Goal: Task Accomplishment & Management: Manage account settings

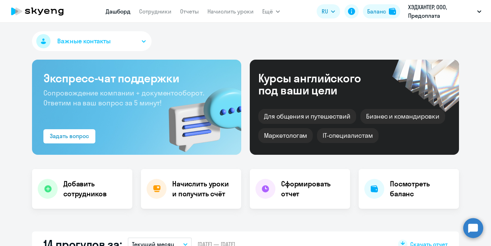
click at [168, 5] on nav "[PERSON_NAME] Отчеты Начислить уроки" at bounding box center [180, 11] width 148 height 14
click at [167, 7] on app-menu-item-link "Сотрудники" at bounding box center [155, 11] width 32 height 9
click at [164, 12] on link "Сотрудники" at bounding box center [155, 11] width 32 height 7
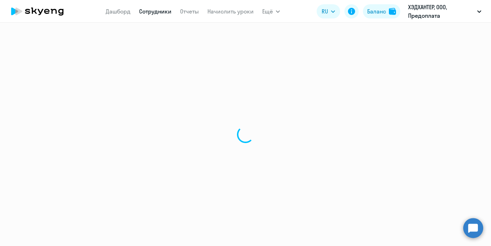
select select "30"
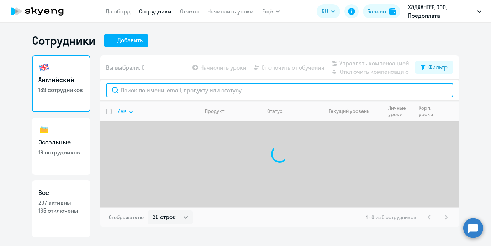
click at [155, 86] on input "text" at bounding box center [279, 90] width 347 height 14
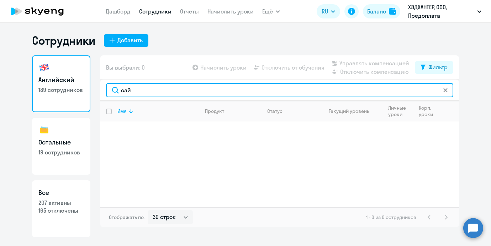
paste input "[PERSON_NAME]"
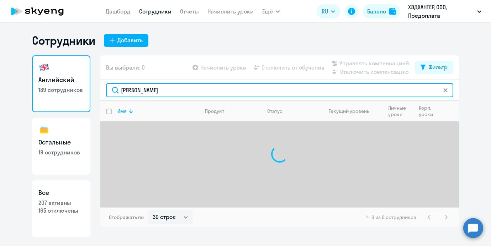
type input "[PERSON_NAME]"
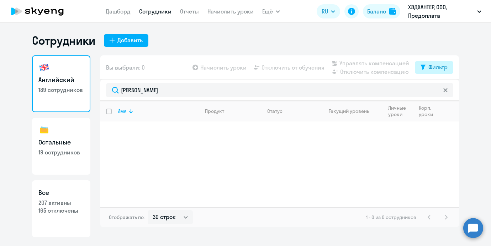
click at [445, 69] on div "Фильтр" at bounding box center [437, 67] width 19 height 9
click at [436, 87] on span at bounding box center [441, 90] width 12 height 7
click at [435, 90] on input "checkbox" at bounding box center [435, 90] width 0 height 0
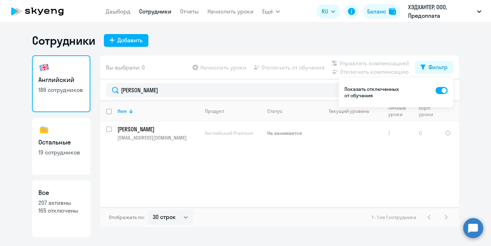
click at [443, 89] on span at bounding box center [441, 90] width 12 height 7
click at [435, 90] on input "checkbox" at bounding box center [435, 90] width 0 height 0
checkbox input "false"
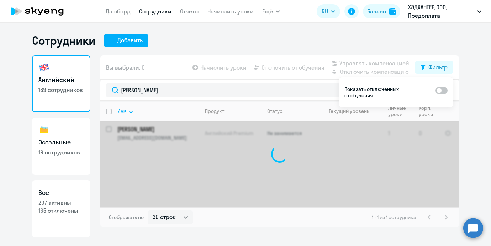
click at [473, 89] on ng-component "Сотрудники Добавить Английский 189 сотрудников Остальные 19 сотрудников Все 207…" at bounding box center [245, 135] width 491 height 204
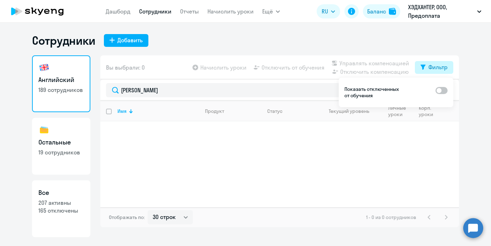
click at [444, 72] on button "Фильтр" at bounding box center [434, 67] width 38 height 13
click at [447, 95] on div at bounding box center [445, 90] width 6 height 14
click at [447, 90] on icon at bounding box center [445, 90] width 4 height 4
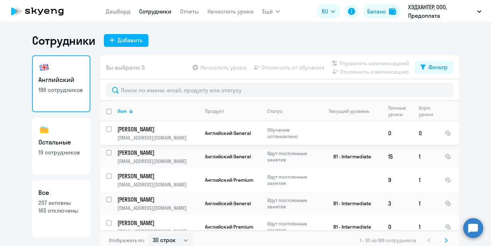
click at [112, 129] on td "[PERSON_NAME] [EMAIL_ADDRESS][DOMAIN_NAME]" at bounding box center [155, 133] width 87 height 23
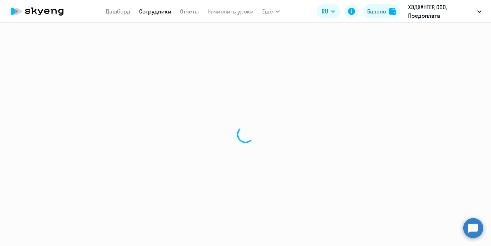
select select "english"
select select "30"
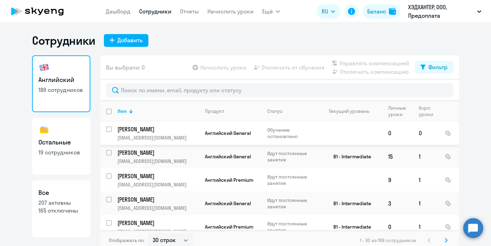
click at [108, 129] on input "select row 40457556" at bounding box center [113, 134] width 14 height 14
checkbox input "true"
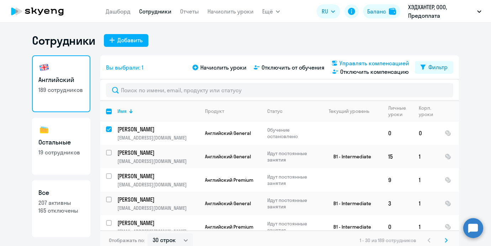
click at [385, 64] on span "Управлять компенсацией" at bounding box center [374, 63] width 70 height 9
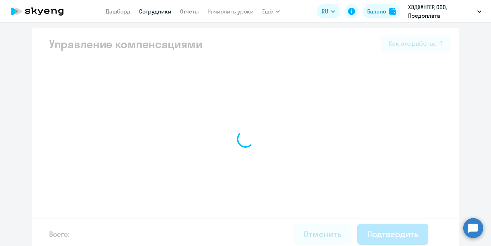
select select "MONTHLY"
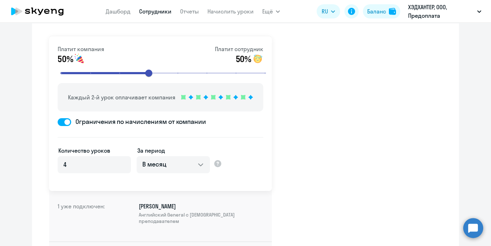
scroll to position [37, 0]
click at [215, 11] on link "Начислить уроки" at bounding box center [230, 11] width 46 height 7
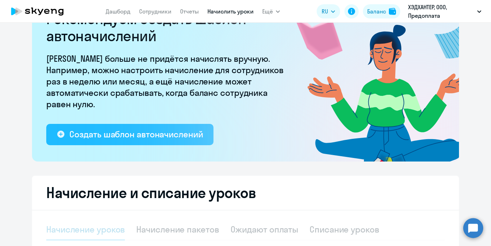
select select "10"
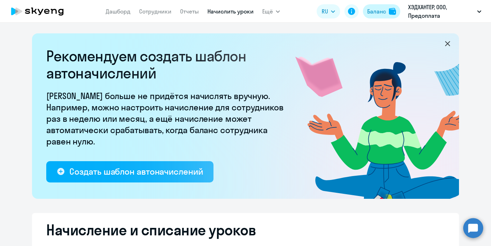
click at [375, 14] on div "Баланс" at bounding box center [376, 11] width 19 height 9
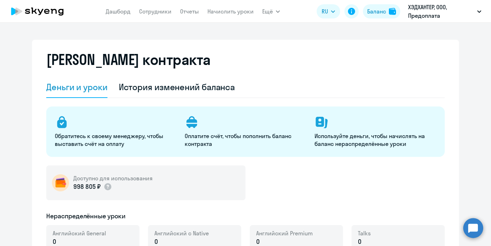
select select "english_adult_not_native_speaker"
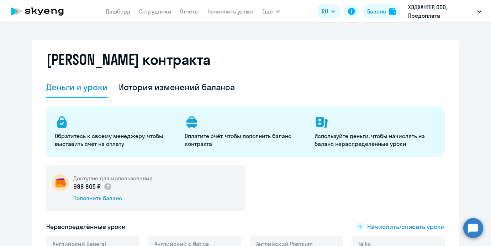
scroll to position [120, 0]
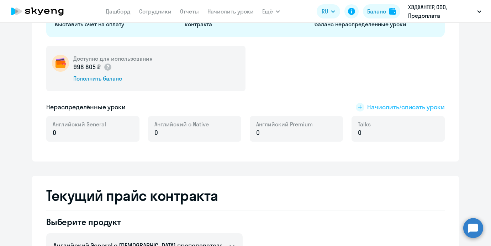
click at [378, 108] on span "Начислить/списать уроки" at bounding box center [406, 107] width 78 height 9
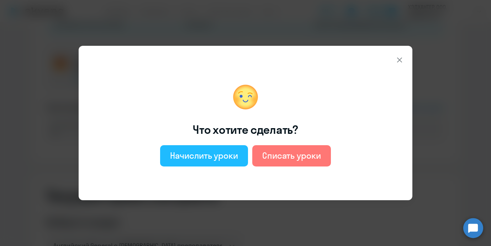
click at [219, 147] on button "Начислить уроки" at bounding box center [204, 155] width 88 height 21
select select "english_adult_not_native_speaker"
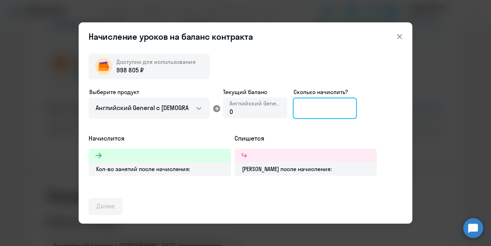
click at [310, 111] on input at bounding box center [325, 108] width 64 height 21
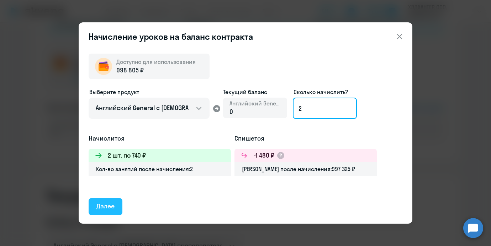
type input "2"
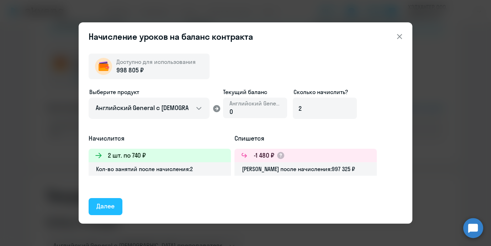
click at [120, 206] on button "Далее" at bounding box center [106, 206] width 34 height 17
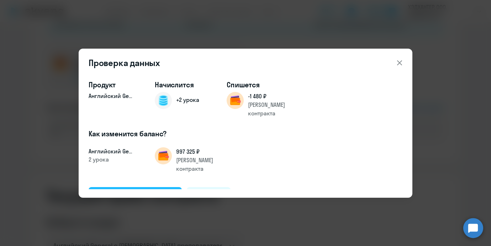
click at [138, 191] on div "Подтвердить и начислить" at bounding box center [135, 195] width 78 height 9
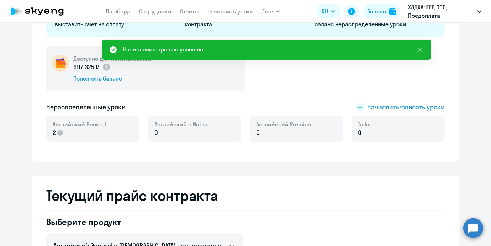
click at [150, 16] on nav "[PERSON_NAME] Отчеты Начислить уроки" at bounding box center [180, 11] width 148 height 14
click at [150, 11] on link "Сотрудники" at bounding box center [155, 11] width 32 height 7
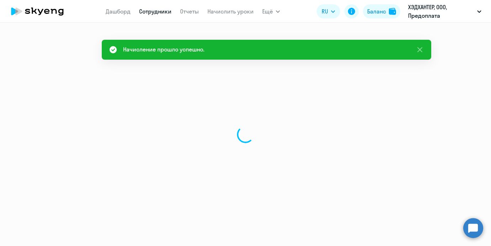
select select "30"
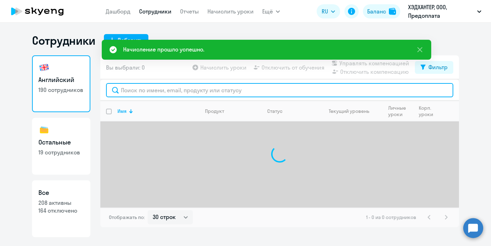
click at [151, 87] on input "text" at bounding box center [279, 90] width 347 height 14
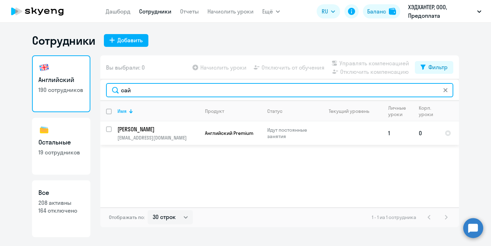
type input "сай"
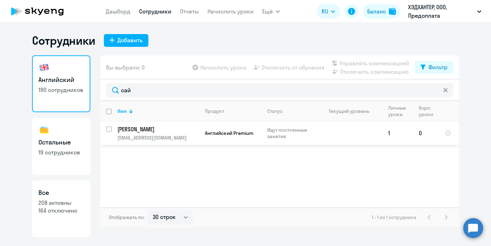
click at [109, 130] on input "select row 16533790" at bounding box center [113, 134] width 14 height 14
checkbox input "true"
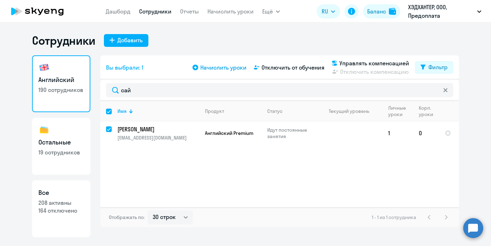
click at [240, 71] on span "Начислить уроки" at bounding box center [223, 67] width 46 height 9
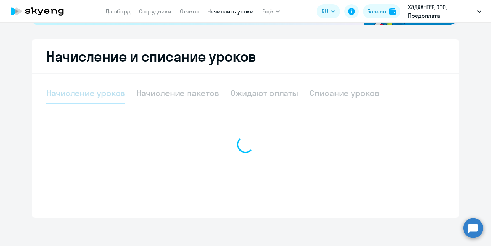
select select "10"
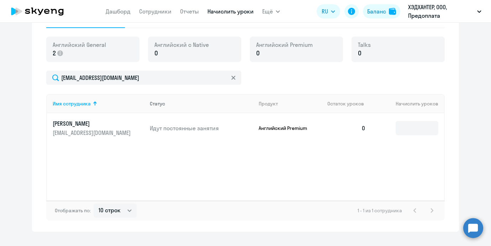
scroll to position [247, 0]
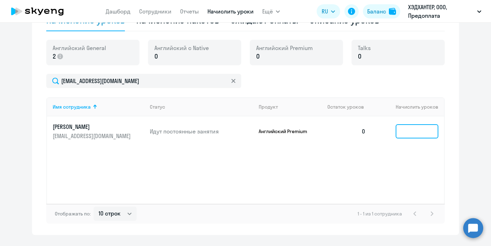
click at [400, 129] on input at bounding box center [416, 131] width 43 height 14
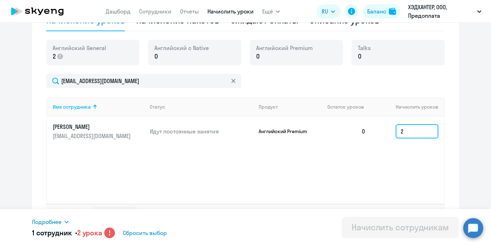
type input "2"
click at [379, 9] on div "Баланс" at bounding box center [376, 11] width 19 height 9
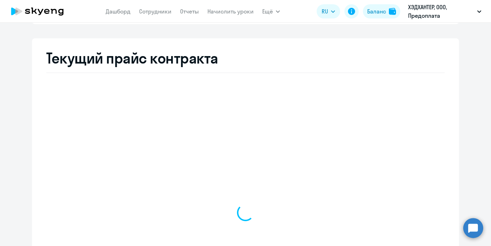
select select "english_adult_not_native_speaker"
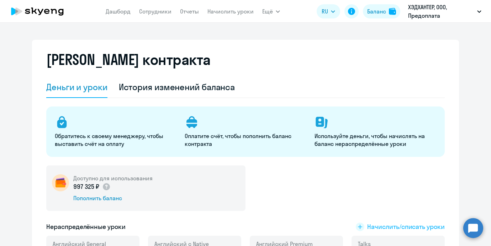
click at [413, 228] on span "Начислить/списать уроки" at bounding box center [406, 227] width 78 height 9
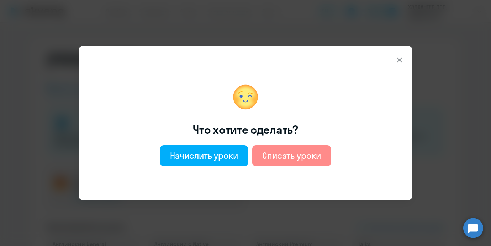
click at [287, 164] on button "Списать уроки" at bounding box center [291, 155] width 79 height 21
select select "english_adult_not_native_speaker"
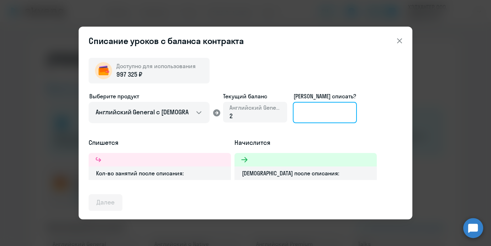
click at [310, 118] on input at bounding box center [325, 112] width 64 height 21
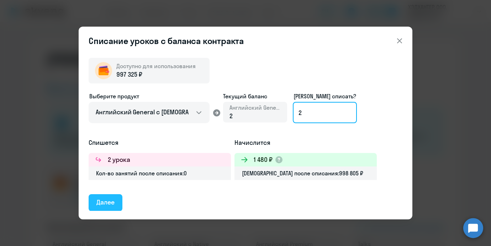
type input "2"
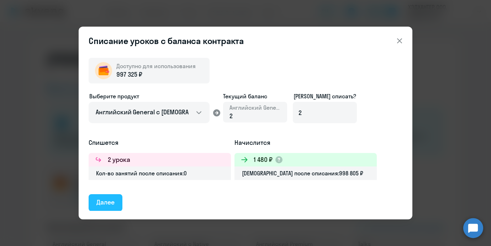
click at [118, 201] on button "Далее" at bounding box center [106, 202] width 34 height 17
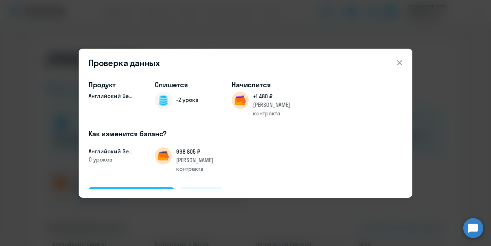
click at [132, 191] on div "Подтвердить и списать" at bounding box center [131, 195] width 70 height 9
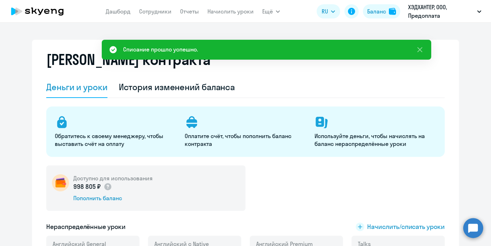
scroll to position [2, 0]
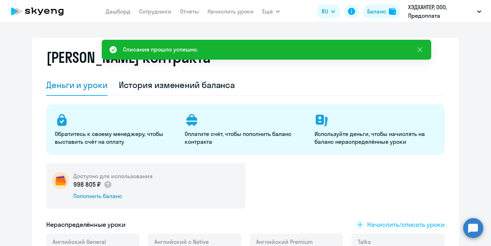
click at [373, 223] on span "Начислить/списать уроки" at bounding box center [406, 224] width 78 height 9
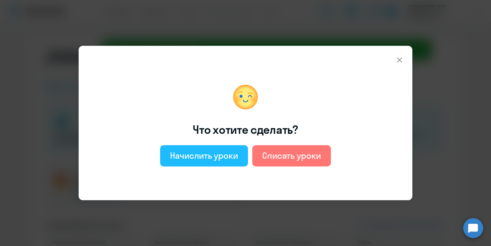
click at [198, 151] on div "Начислить уроки" at bounding box center [204, 155] width 68 height 11
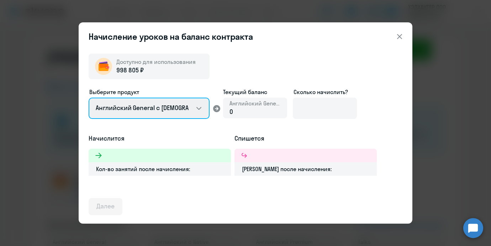
click at [174, 113] on select "Английский General с [DEMOGRAPHIC_DATA] преподавателем Английский General с [DE…" at bounding box center [149, 108] width 121 height 21
select select "english_adult_not_native_speaker_premium"
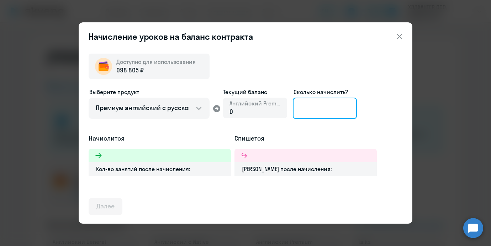
click at [298, 115] on input at bounding box center [325, 108] width 64 height 21
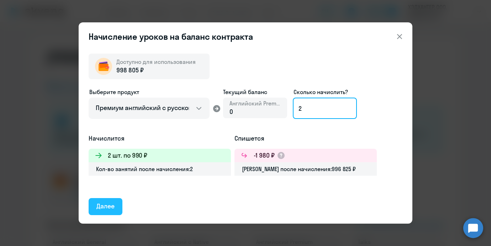
type input "2"
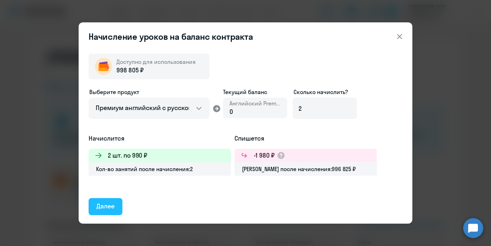
click at [111, 212] on button "Далее" at bounding box center [106, 206] width 34 height 17
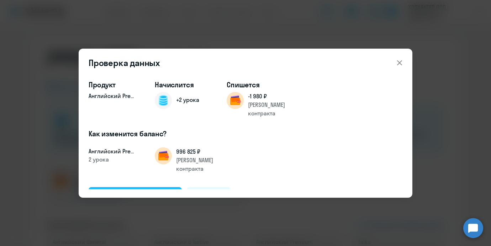
click at [128, 191] on div "Подтвердить и начислить" at bounding box center [135, 195] width 78 height 9
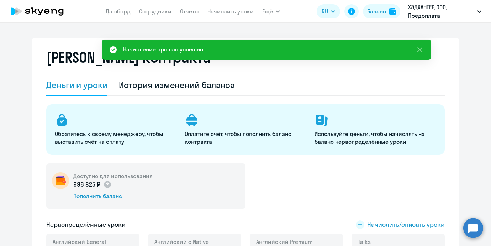
click at [210, 5] on nav "[PERSON_NAME] Отчеты Начислить уроки" at bounding box center [180, 11] width 148 height 14
click at [210, 11] on link "Начислить уроки" at bounding box center [230, 11] width 46 height 7
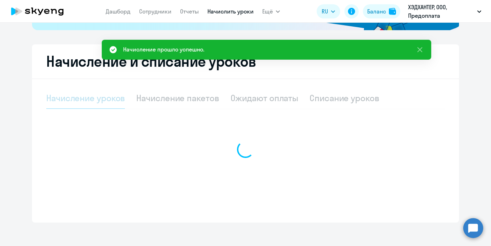
scroll to position [174, 0]
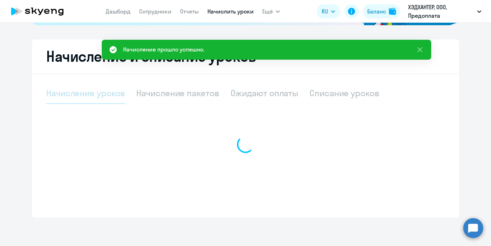
select select "10"
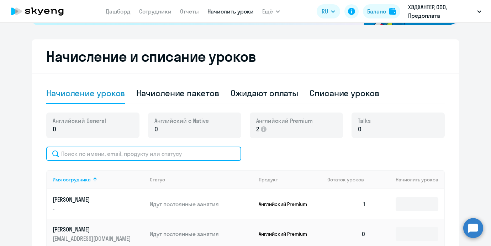
click at [127, 149] on input "text" at bounding box center [143, 154] width 195 height 14
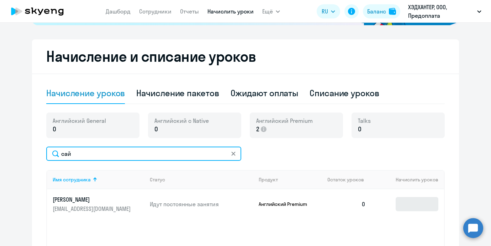
type input "сай"
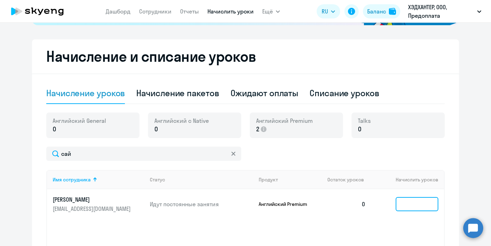
click at [414, 198] on input at bounding box center [416, 204] width 43 height 14
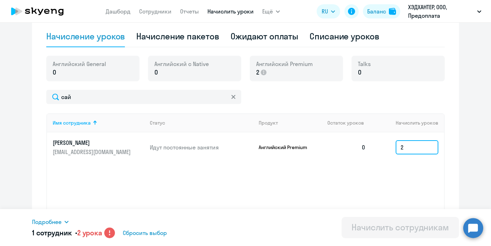
scroll to position [229, 0]
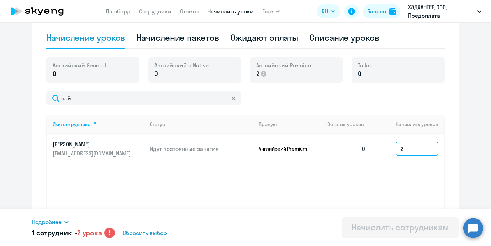
type input "2"
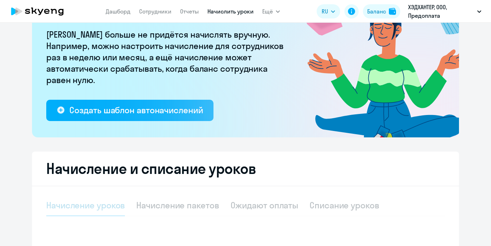
scroll to position [127, 0]
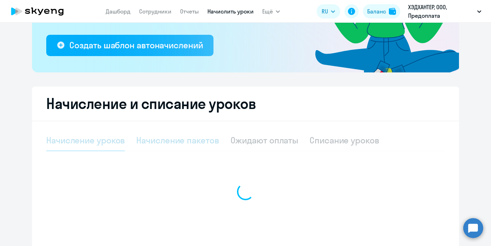
select select "10"
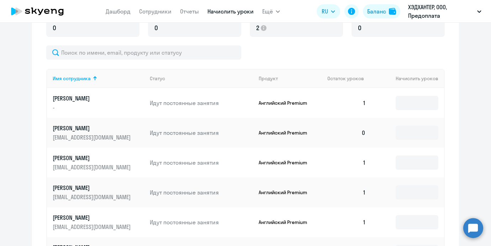
scroll to position [296, 0]
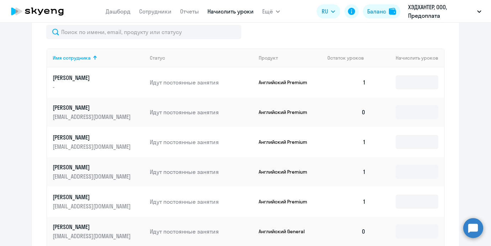
click at [154, 41] on div "Имя сотрудника Статус Продукт Остаток уроков Начислить уроков Terekhova Anastas…" at bounding box center [245, 205] width 398 height 361
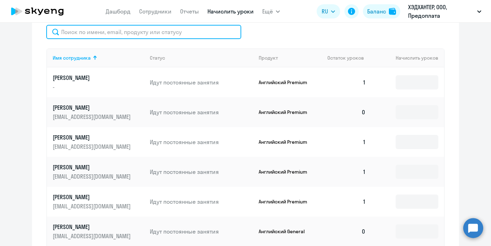
click at [153, 37] on input "text" at bounding box center [143, 32] width 195 height 14
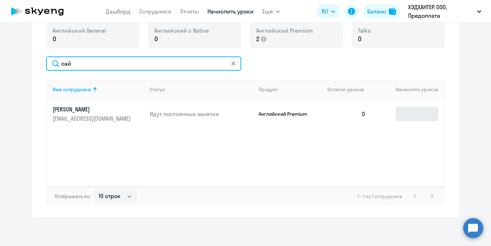
type input "сай"
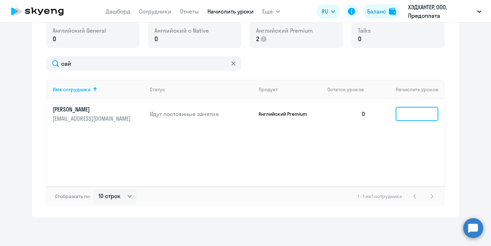
click at [413, 121] on input at bounding box center [416, 114] width 43 height 14
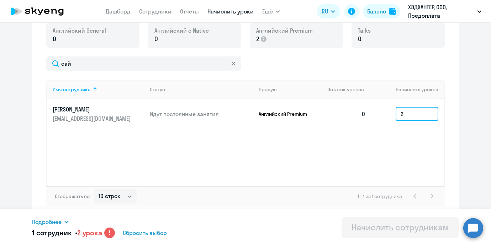
type input "2"
click at [108, 240] on div "Подробнее Имя сотрудника Продукт Начислить уроков Сайдашева Мария Английский Pr…" at bounding box center [245, 227] width 427 height 37
click at [109, 231] on circle at bounding box center [109, 233] width 11 height 11
click at [57, 229] on h5 "1 сотрудник • 2 урока" at bounding box center [67, 233] width 70 height 10
click at [57, 224] on span "Подробнее" at bounding box center [47, 222] width 30 height 9
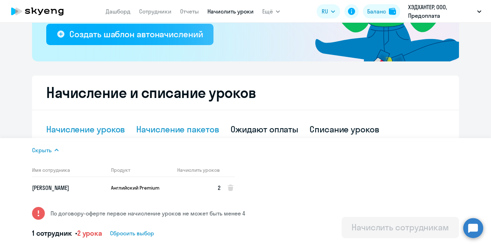
click at [184, 126] on div "Начисление пакетов" at bounding box center [177, 129] width 82 height 11
select select "10"
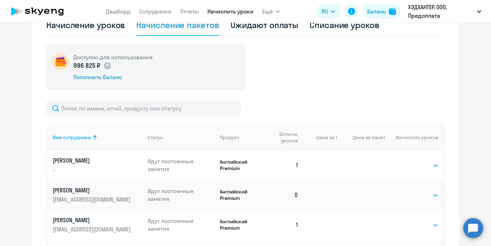
scroll to position [260, 0]
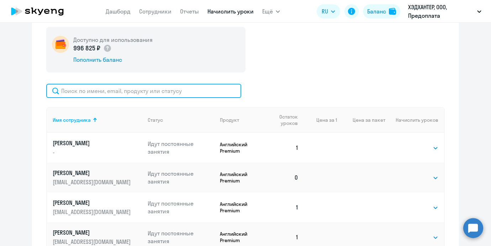
click at [187, 92] on input "text" at bounding box center [143, 91] width 195 height 14
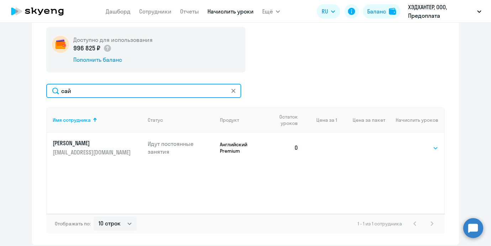
type input "сай"
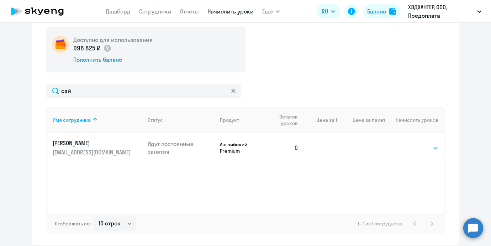
click at [414, 147] on select "Выбрать 4 8 16 32 64" at bounding box center [423, 148] width 29 height 9
select select "4"
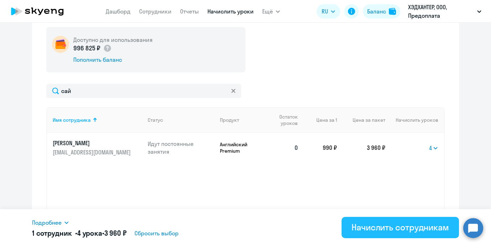
click at [374, 233] on button "Начислить сотрудникам" at bounding box center [399, 227] width 117 height 21
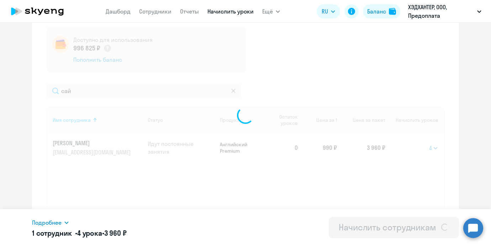
select select
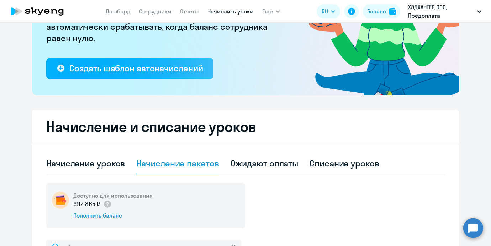
scroll to position [36, 0]
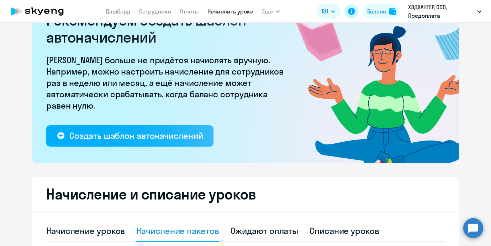
click at [350, 12] on icon at bounding box center [351, 11] width 7 height 7
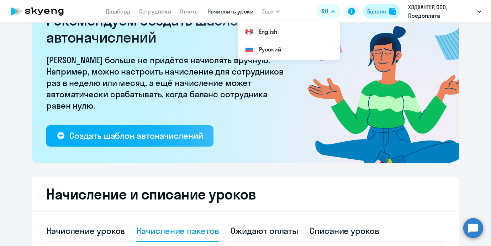
click at [369, 12] on div "Баланс" at bounding box center [376, 11] width 19 height 9
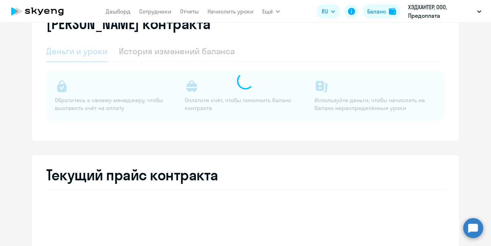
select select "english_adult_not_native_speaker"
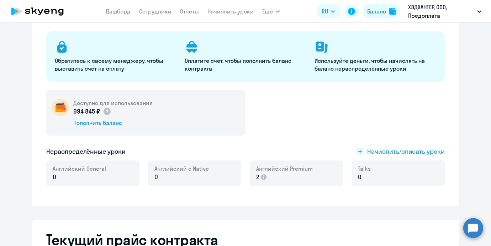
scroll to position [77, 0]
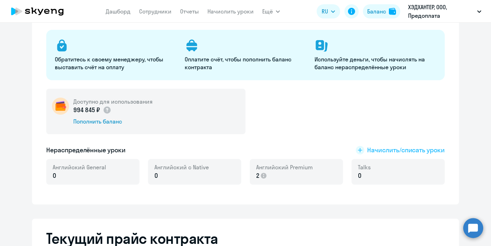
click at [405, 150] on span "Начислить/списать уроки" at bounding box center [406, 150] width 78 height 9
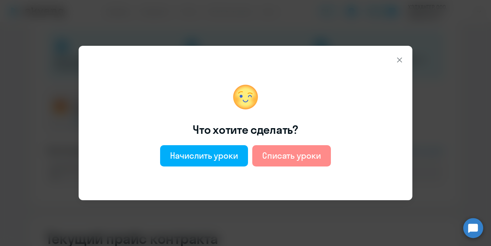
click at [288, 148] on button "Списать уроки" at bounding box center [291, 155] width 79 height 21
select select "english_adult_not_native_speaker"
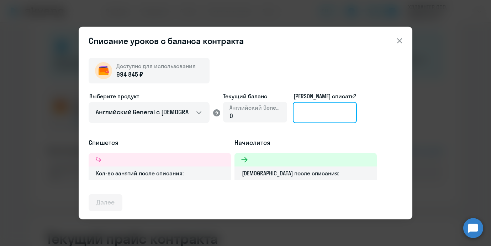
click at [298, 122] on input at bounding box center [325, 112] width 64 height 21
click at [305, 117] on input "2" at bounding box center [325, 112] width 64 height 21
type input "2"
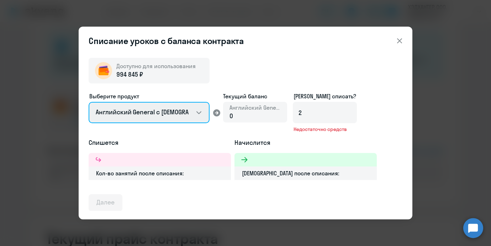
click at [140, 114] on select "Английский General с [DEMOGRAPHIC_DATA] преподавателем Английский General с [DE…" at bounding box center [149, 112] width 121 height 21
select select "english_adult_not_native_speaker_premium"
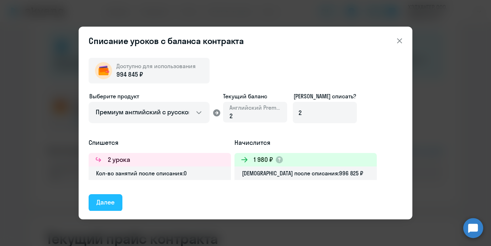
click at [108, 207] on div "Далее" at bounding box center [105, 202] width 18 height 9
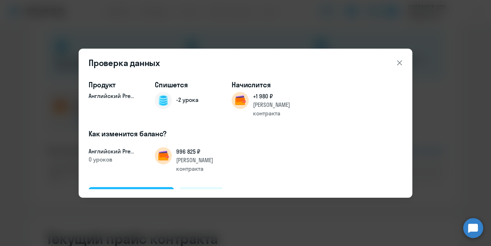
click at [158, 191] on div "Подтвердить и списать" at bounding box center [131, 195] width 70 height 9
